Goal: Information Seeking & Learning: Check status

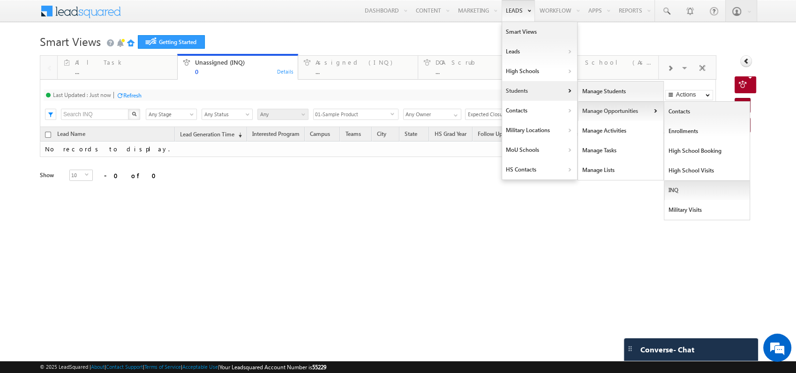
click at [673, 192] on link "INQ" at bounding box center [707, 190] width 86 height 20
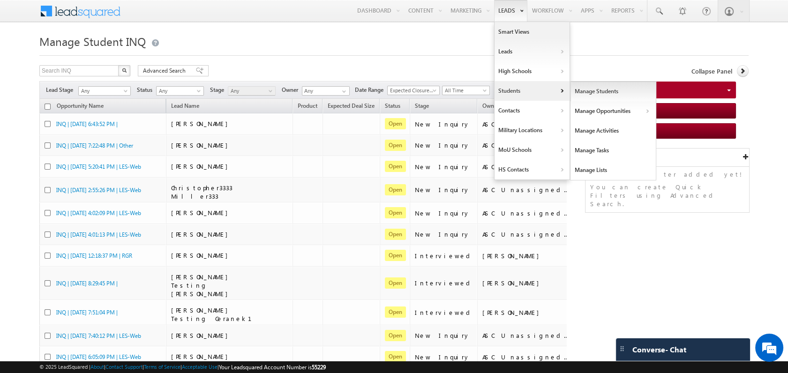
click at [596, 94] on link "Manage Students" at bounding box center [614, 92] width 86 height 20
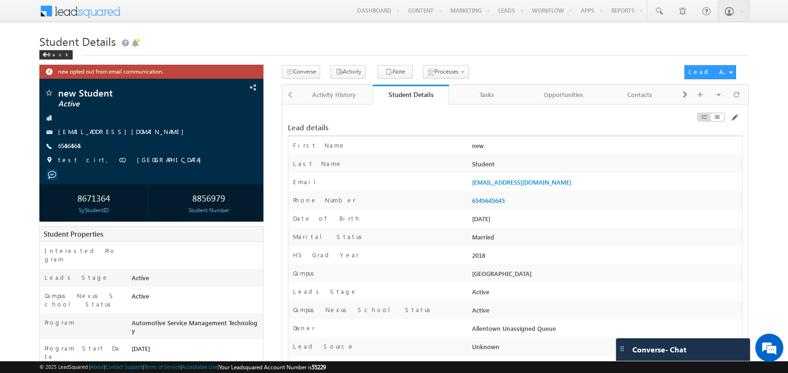
drag, startPoint x: 233, startPoint y: 200, endPoint x: 188, endPoint y: 199, distance: 45.0
click at [188, 199] on div "8856979" at bounding box center [209, 197] width 104 height 17
copy div "8856979"
click at [685, 88] on span at bounding box center [685, 94] width 6 height 17
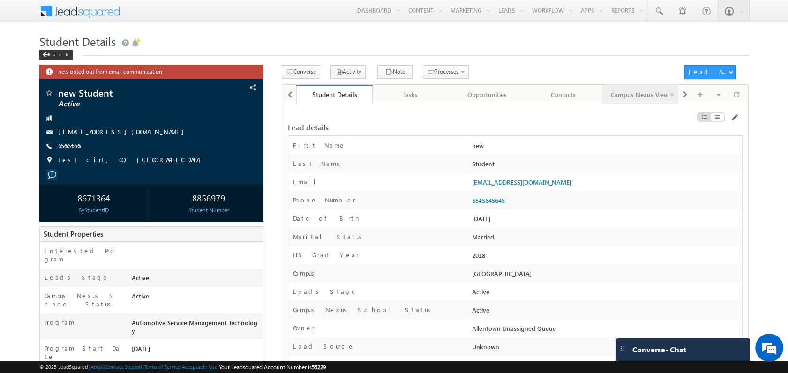
click at [661, 94] on div "Campus Nexus View" at bounding box center [639, 94] width 60 height 11
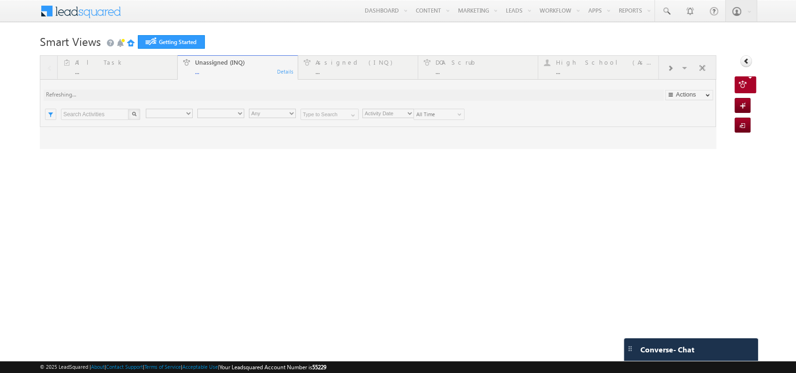
type input "Any Owner"
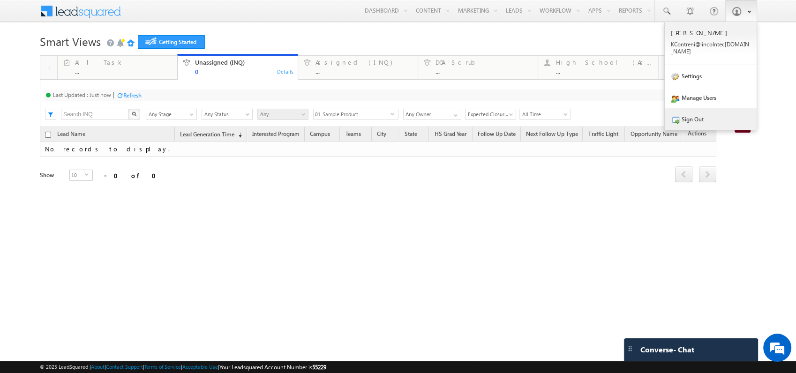
click at [697, 113] on link "Sign Out" at bounding box center [711, 119] width 92 height 22
